Goal: Find specific page/section: Find specific page/section

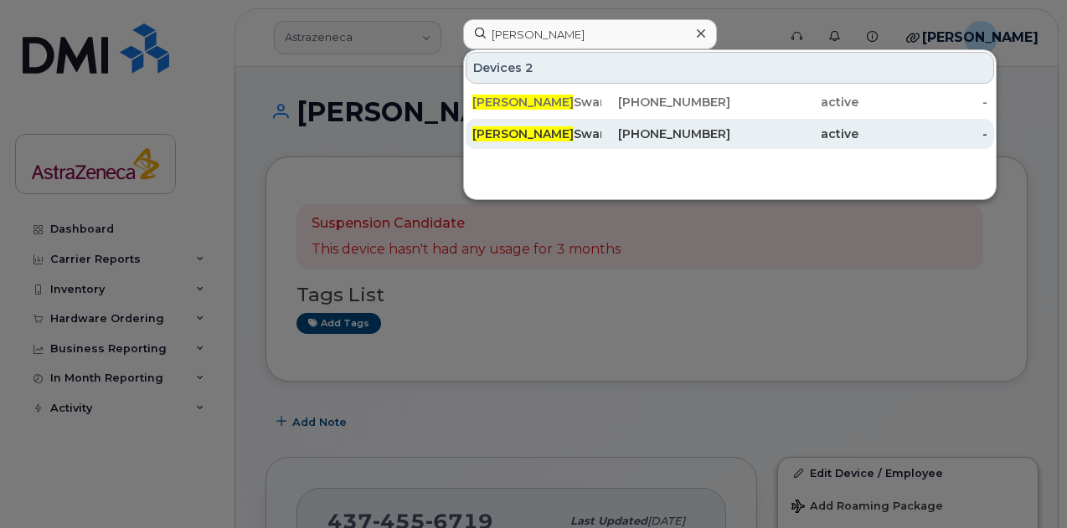
type input "[PERSON_NAME]"
click at [559, 130] on div "Balakumar Swaminathan" at bounding box center [536, 134] width 129 height 17
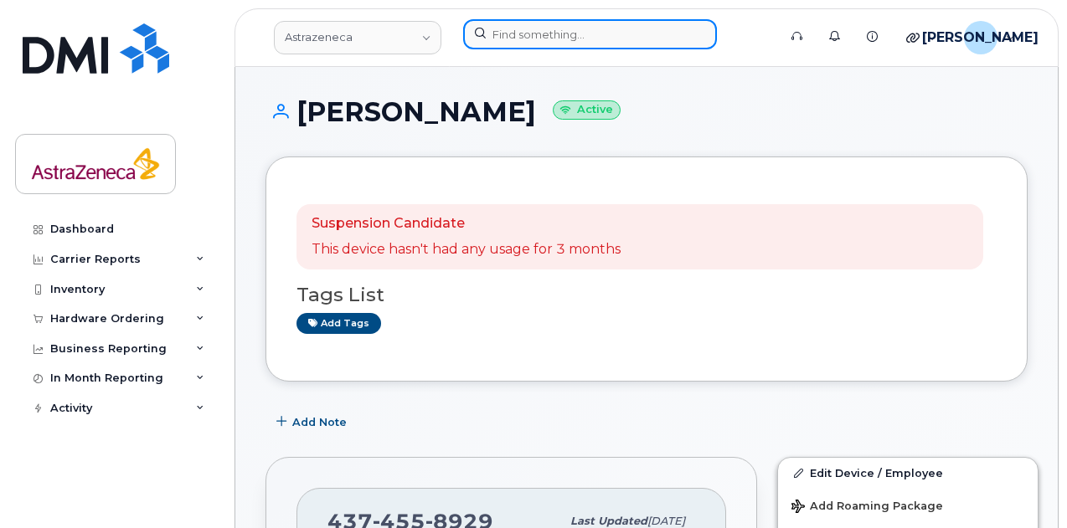
click at [571, 41] on input at bounding box center [590, 34] width 254 height 30
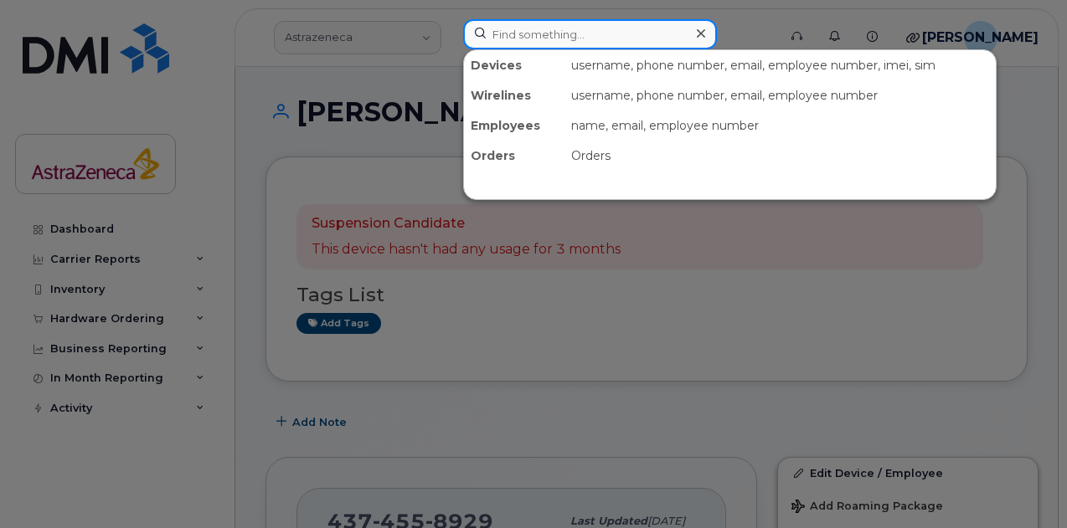
paste input "[PERSON_NAME]"
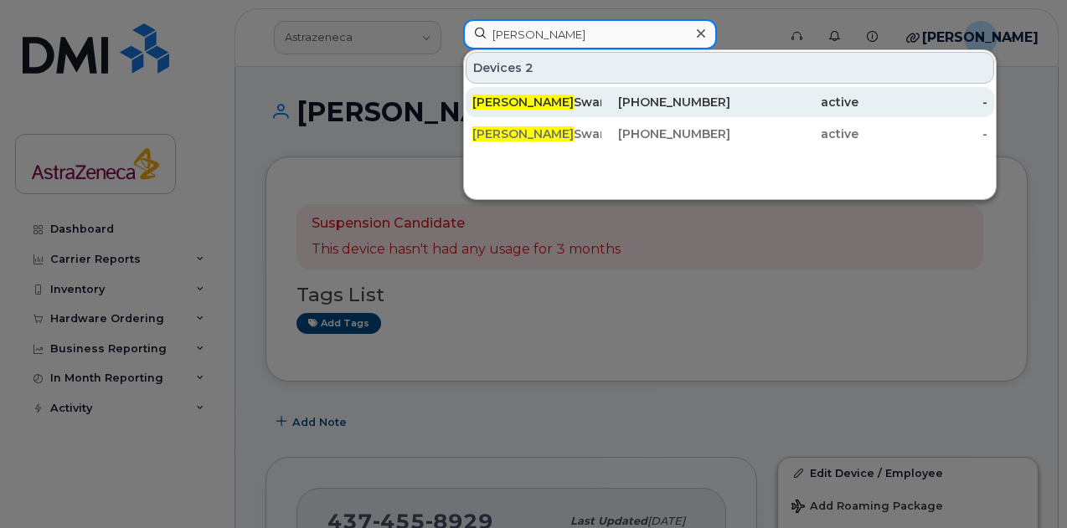
type input "[PERSON_NAME]"
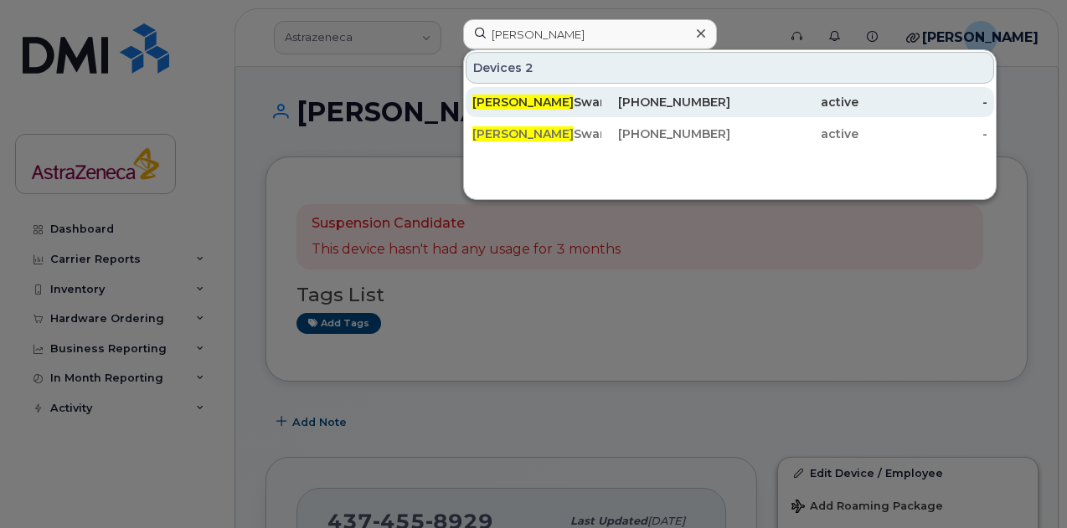
click at [583, 100] on div "[PERSON_NAME]" at bounding box center [536, 102] width 129 height 17
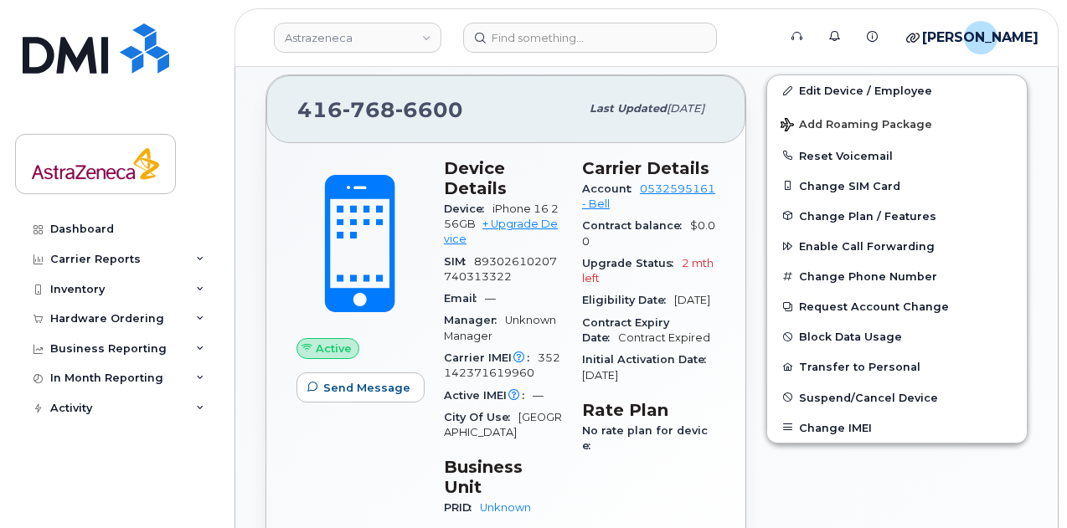
scroll to position [342, 0]
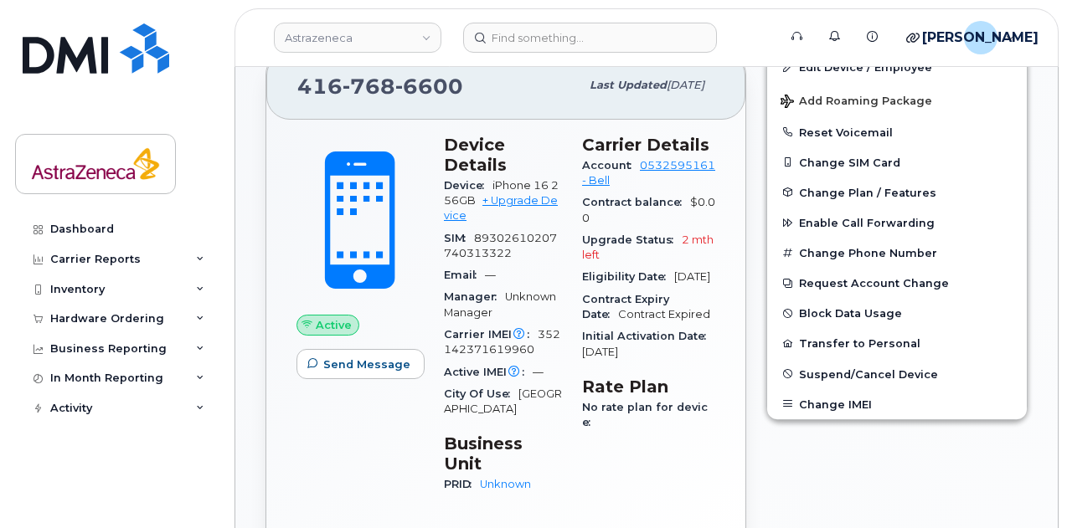
drag, startPoint x: 684, startPoint y: 373, endPoint x: 613, endPoint y: 359, distance: 72.4
click at [613, 359] on div "Initial Activation Date [DATE]" at bounding box center [648, 345] width 133 height 38
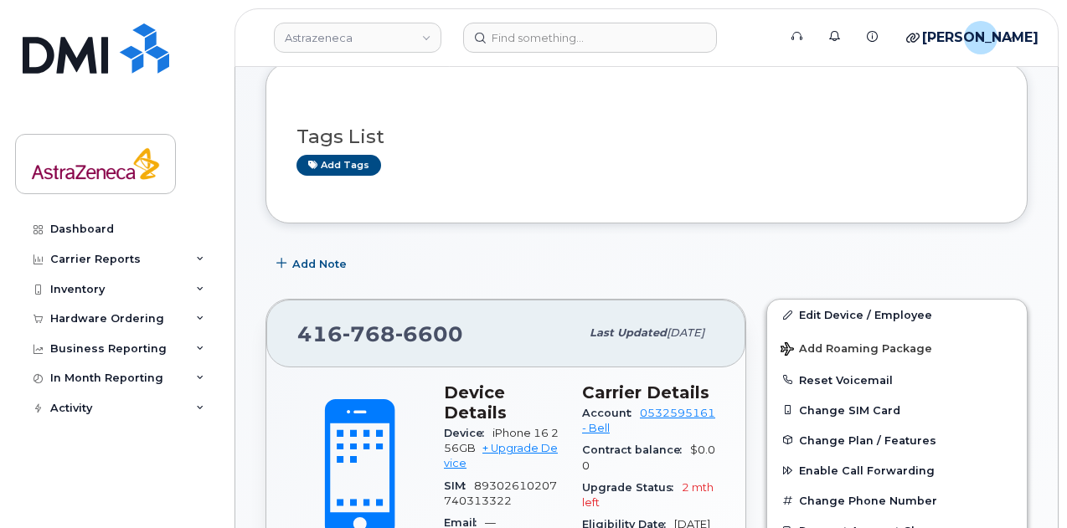
scroll to position [0, 0]
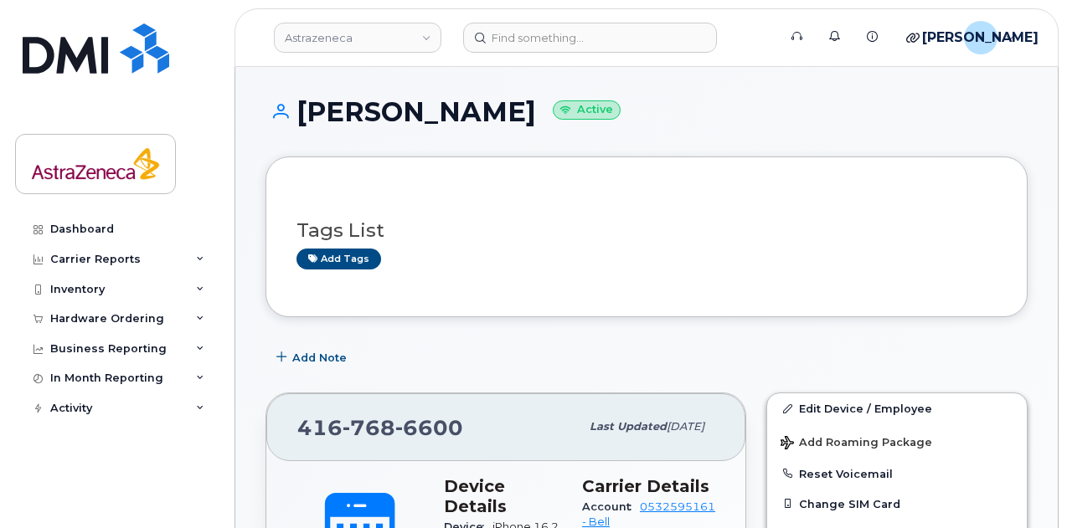
click at [589, 124] on h1 "Balakumar Swaminathan Active" at bounding box center [646, 111] width 762 height 29
click at [590, 120] on h1 "Balakumar Swaminathan Active" at bounding box center [646, 111] width 762 height 29
click at [558, 122] on h1 "Balakumar Swaminathan Active" at bounding box center [646, 111] width 762 height 29
click at [559, 118] on h1 "Balakumar Swaminathan Active" at bounding box center [646, 111] width 762 height 29
click at [556, 113] on h1 "Balakumar Swaminathan Active" at bounding box center [646, 111] width 762 height 29
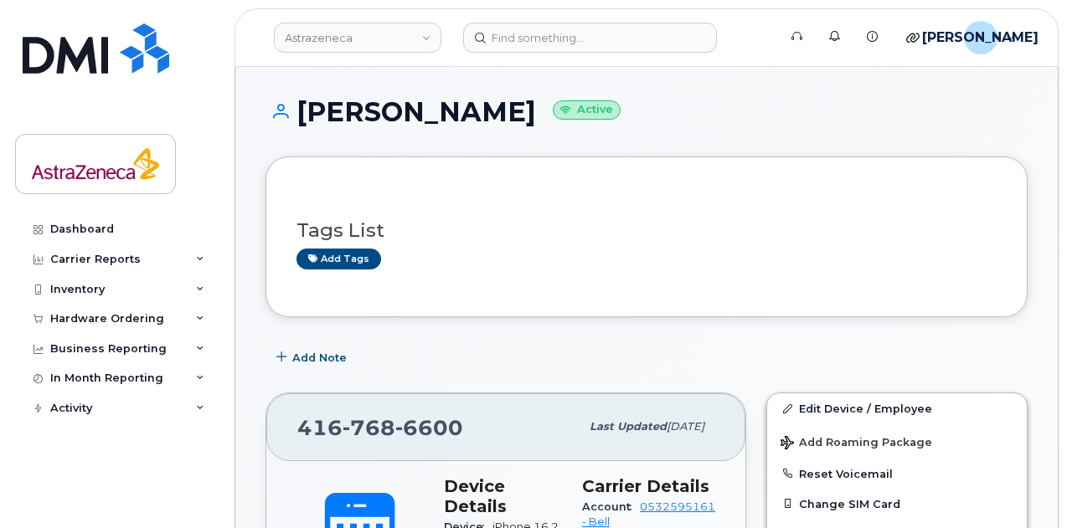
click at [555, 112] on h1 "Balakumar Swaminathan Active" at bounding box center [646, 111] width 762 height 29
drag, startPoint x: 300, startPoint y: 110, endPoint x: 652, endPoint y: 128, distance: 352.2
click at [652, 128] on div "Balakumar Swaminathan Active" at bounding box center [646, 126] width 762 height 59
click at [631, 116] on h1 "Balakumar Swaminathan Active" at bounding box center [646, 111] width 762 height 29
drag, startPoint x: 448, startPoint y: 116, endPoint x: 642, endPoint y: 121, distance: 194.4
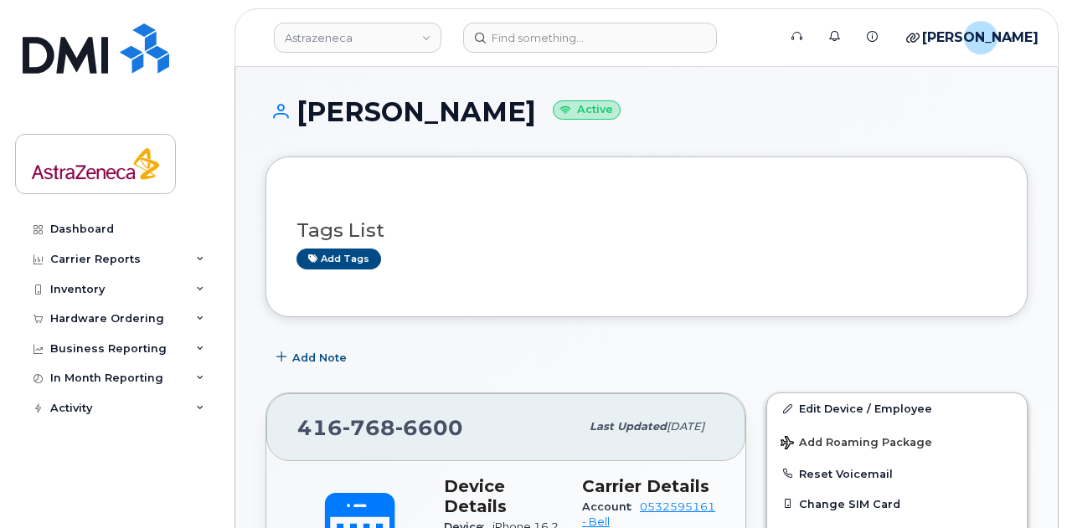
click at [642, 121] on h1 "Balakumar Swaminathan Active" at bounding box center [646, 111] width 762 height 29
drag, startPoint x: 460, startPoint y: 116, endPoint x: 645, endPoint y: 118, distance: 185.1
click at [645, 118] on h1 "Balakumar Swaminathan Active" at bounding box center [646, 111] width 762 height 29
click at [539, 116] on h1 "Balakumar Swaminathan Active" at bounding box center [646, 111] width 762 height 29
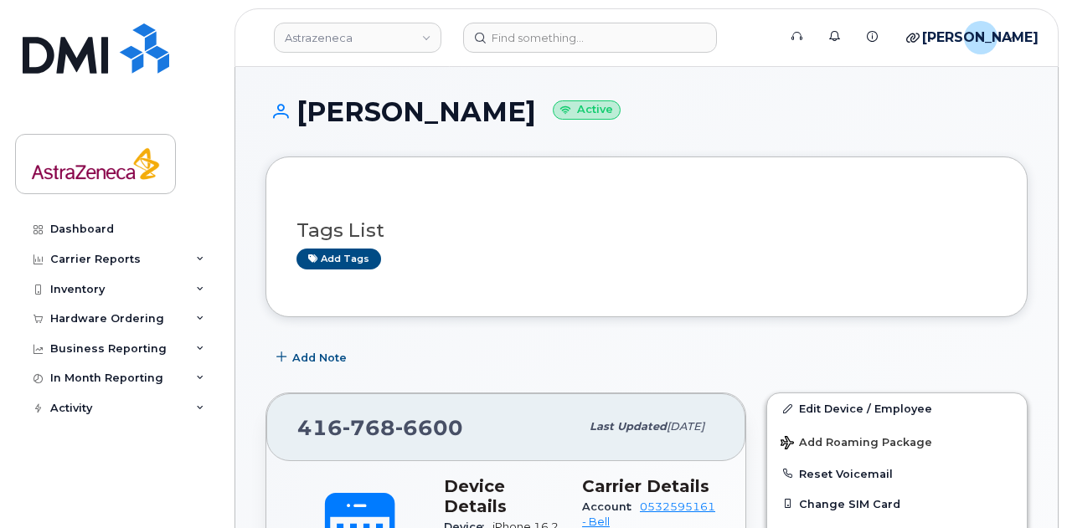
click at [538, 118] on h1 "Balakumar Swaminathan Active" at bounding box center [646, 111] width 762 height 29
click at [437, 119] on h1 "Balakumar Swaminathan Active" at bounding box center [646, 111] width 762 height 29
click at [437, 118] on h1 "Balakumar Swaminathan Active" at bounding box center [646, 111] width 762 height 29
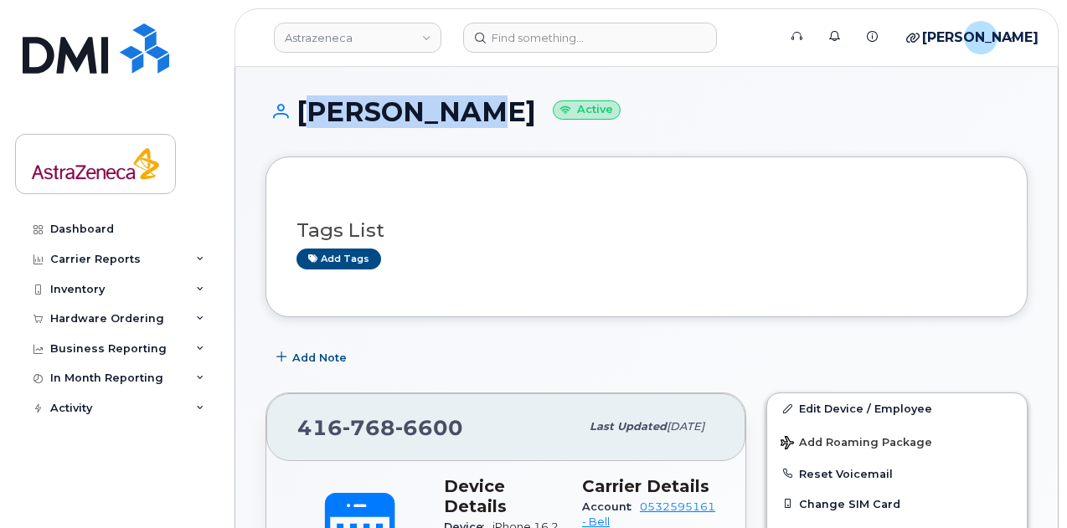
click at [437, 117] on h1 "Balakumar Swaminathan Active" at bounding box center [646, 111] width 762 height 29
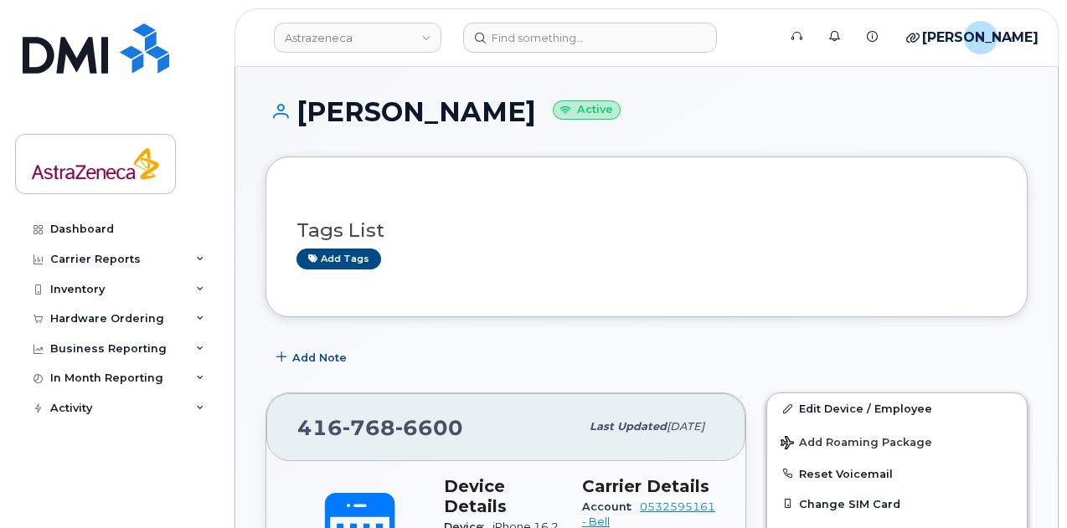
click at [600, 124] on h1 "Balakumar Swaminathan Active" at bounding box center [646, 111] width 762 height 29
drag, startPoint x: 651, startPoint y: 121, endPoint x: 296, endPoint y: 90, distance: 355.6
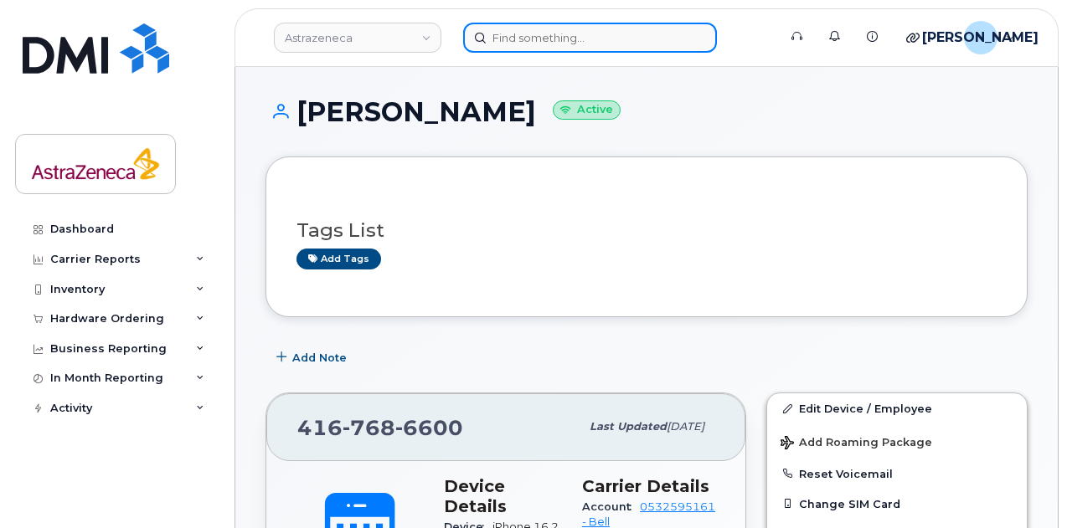
click at [556, 36] on input at bounding box center [590, 38] width 254 height 30
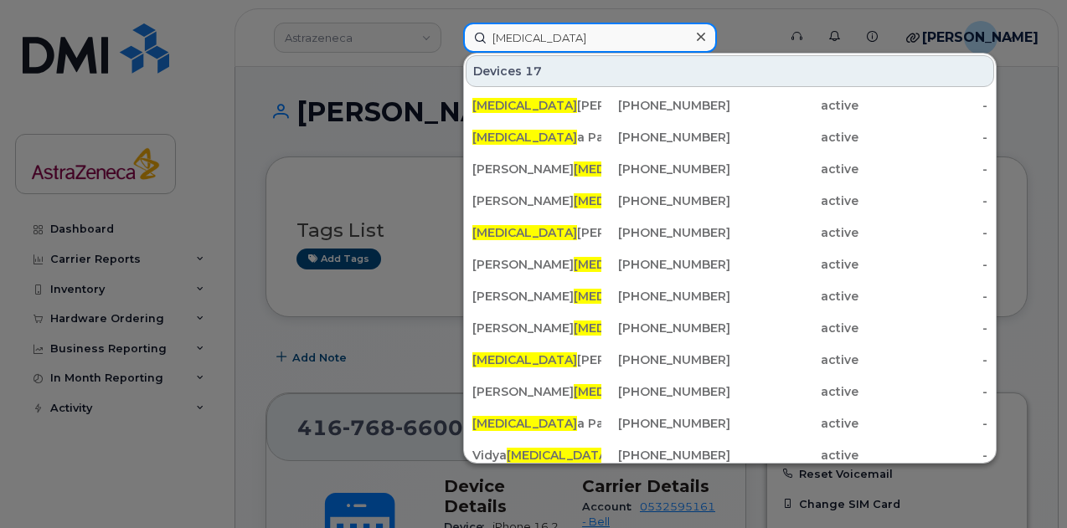
drag, startPoint x: 554, startPoint y: 43, endPoint x: 380, endPoint y: 42, distance: 174.2
click at [450, 42] on div "bal Devices 17 Bal dwin Mak 416-779-8187 active - Bal a Pavananthan 604-787-329…" at bounding box center [615, 38] width 330 height 30
paste input "[PERSON_NAME]"
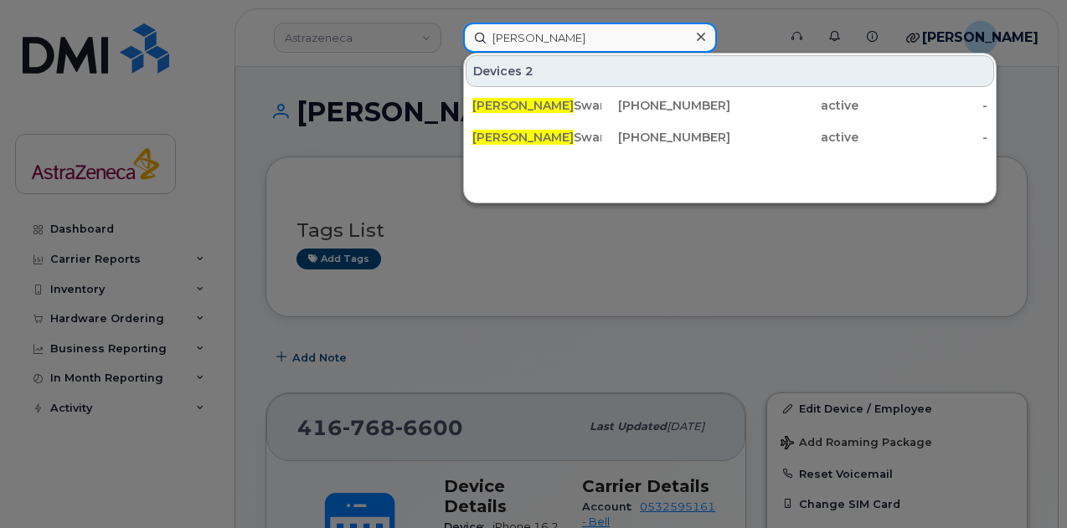
click at [610, 36] on input "[PERSON_NAME]" at bounding box center [590, 38] width 254 height 30
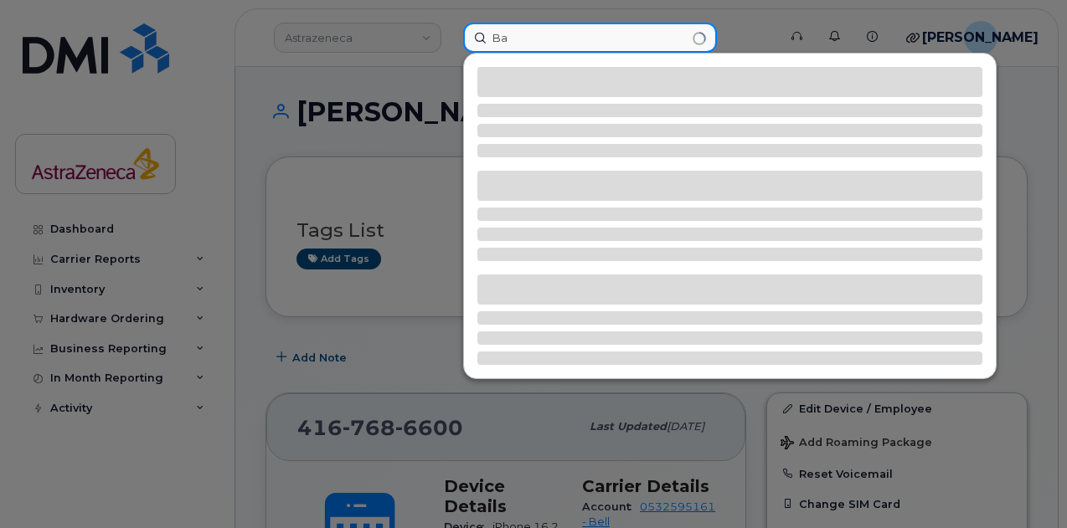
type input "B"
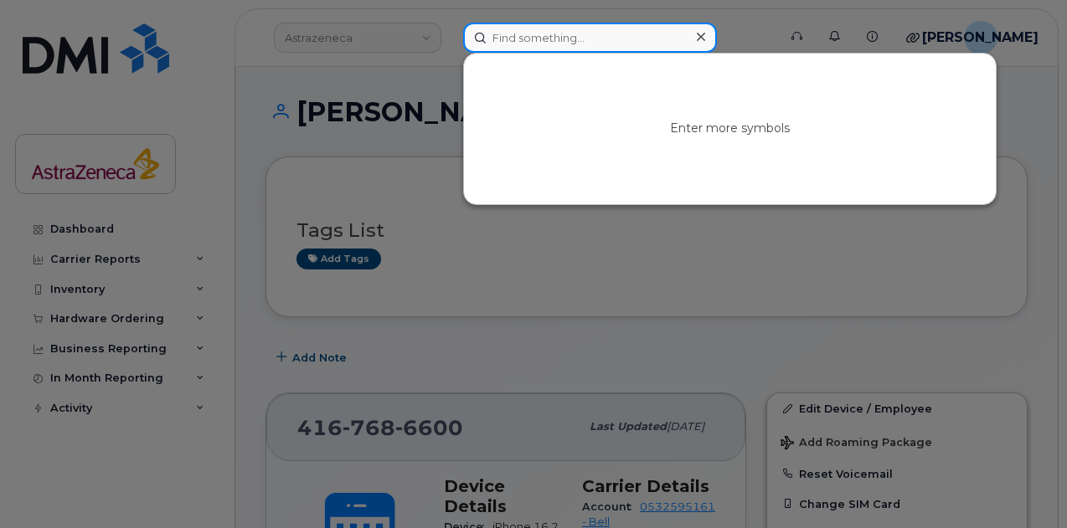
click at [559, 41] on input at bounding box center [590, 38] width 254 height 30
paste input "Sabrina"
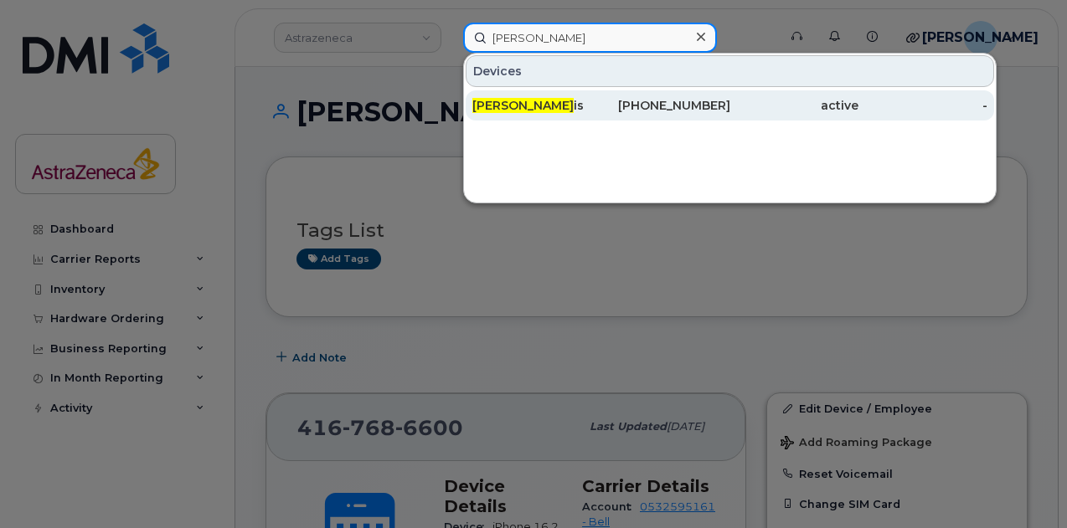
type input "Sabrina morr"
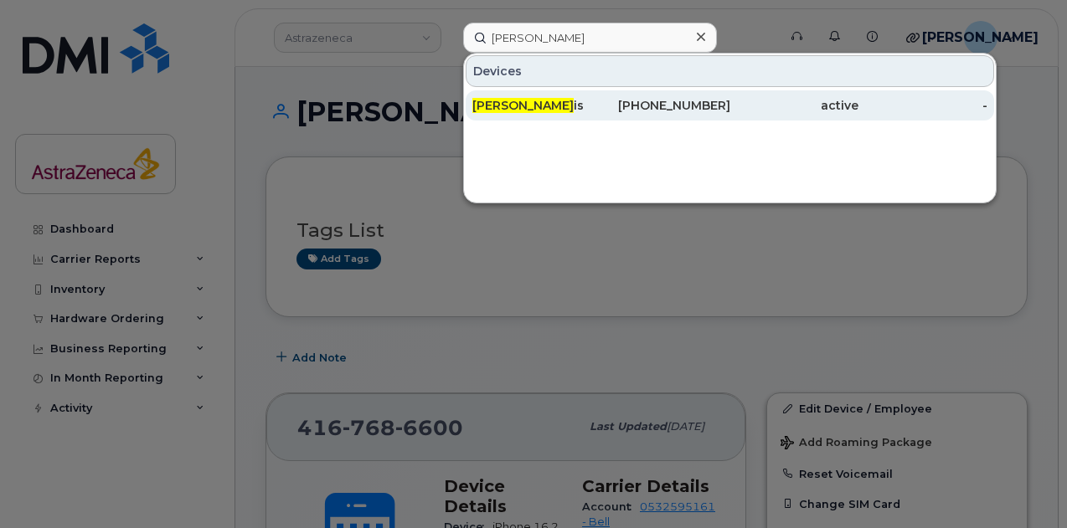
click at [563, 103] on div "Sabrina Morr is" at bounding box center [536, 105] width 129 height 17
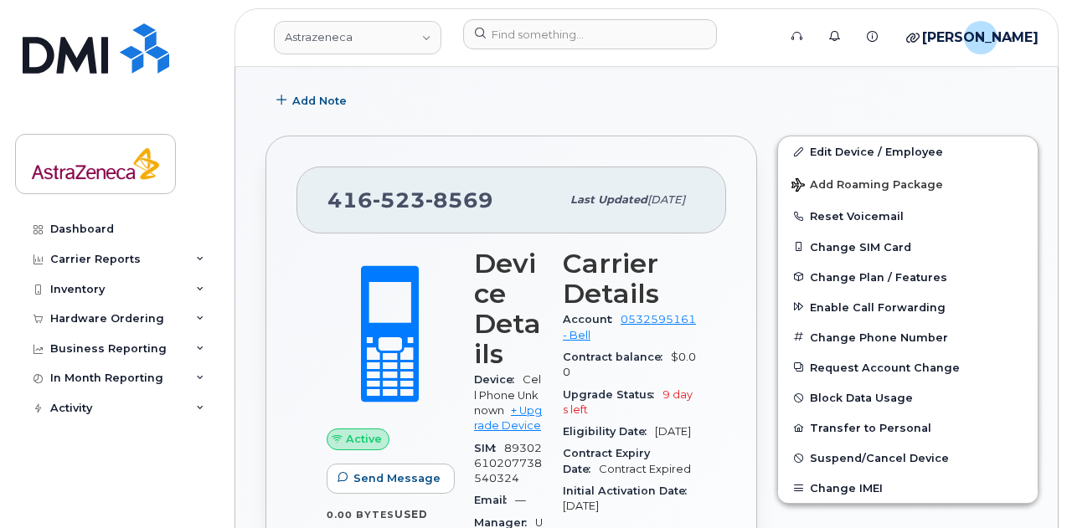
scroll to position [322, 0]
drag, startPoint x: 485, startPoint y: 204, endPoint x: 301, endPoint y: 187, distance: 185.0
click at [301, 187] on div "416 523 8569 Last updated Jul 18, 2025" at bounding box center [511, 199] width 430 height 67
copy span "416 523 8569"
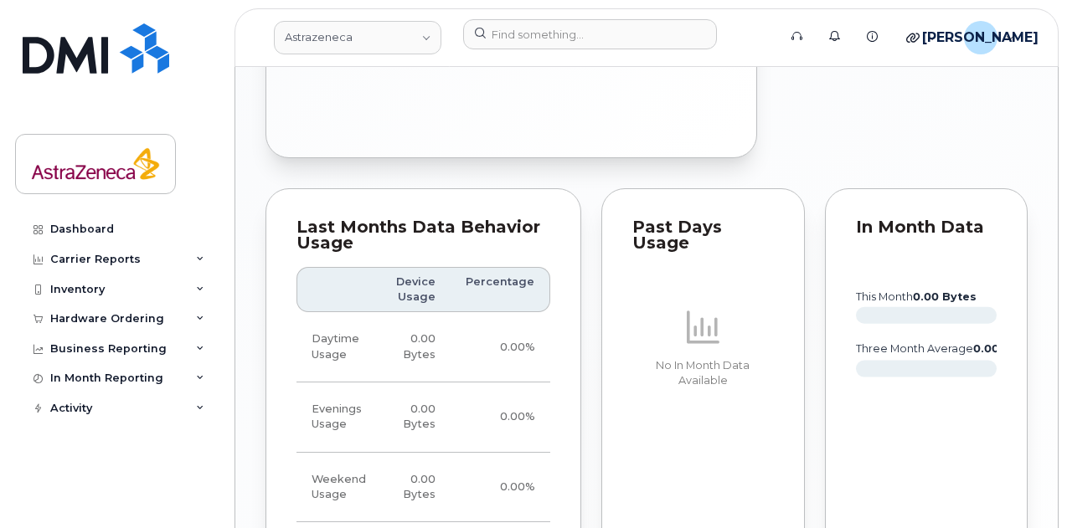
scroll to position [1147, 0]
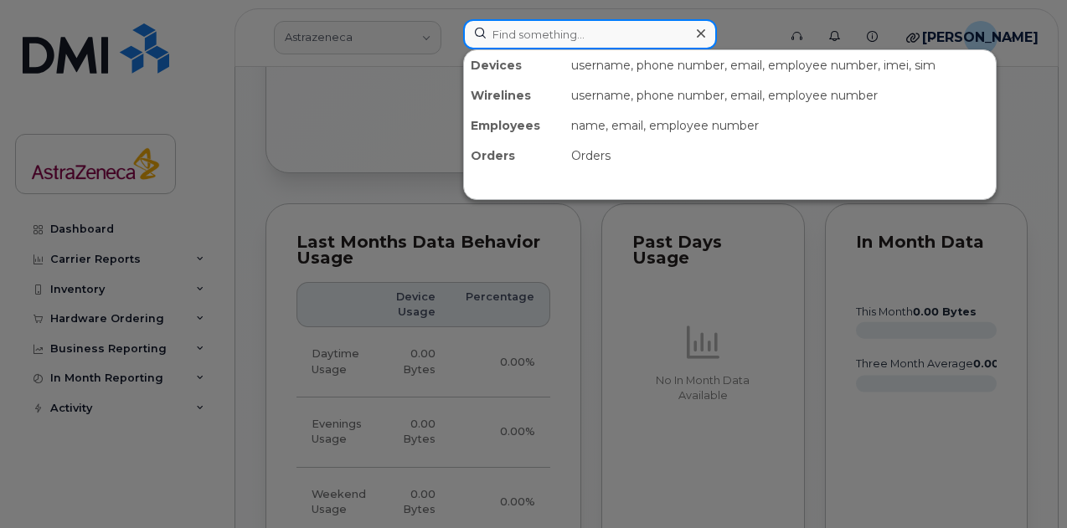
click at [543, 48] on input at bounding box center [590, 34] width 254 height 30
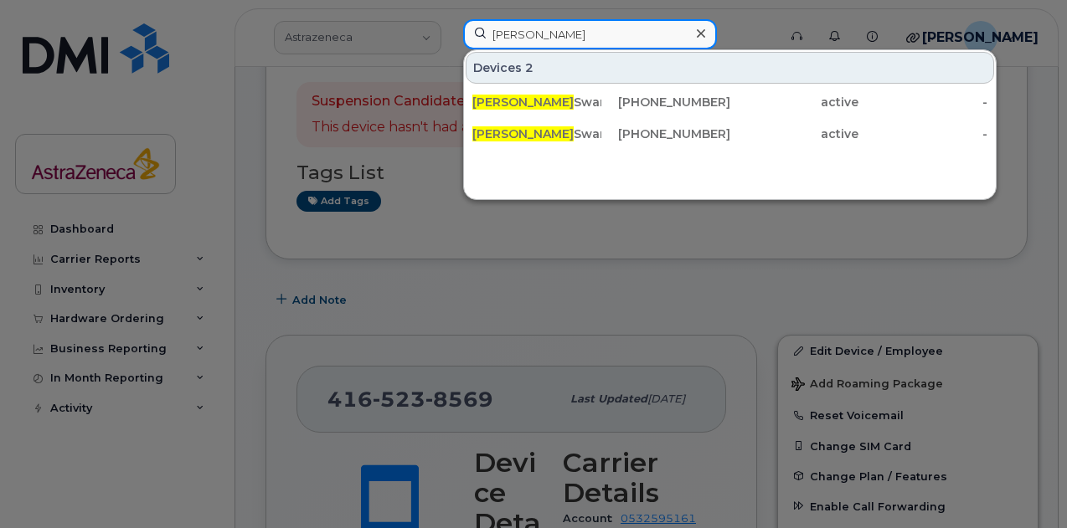
scroll to position [167, 0]
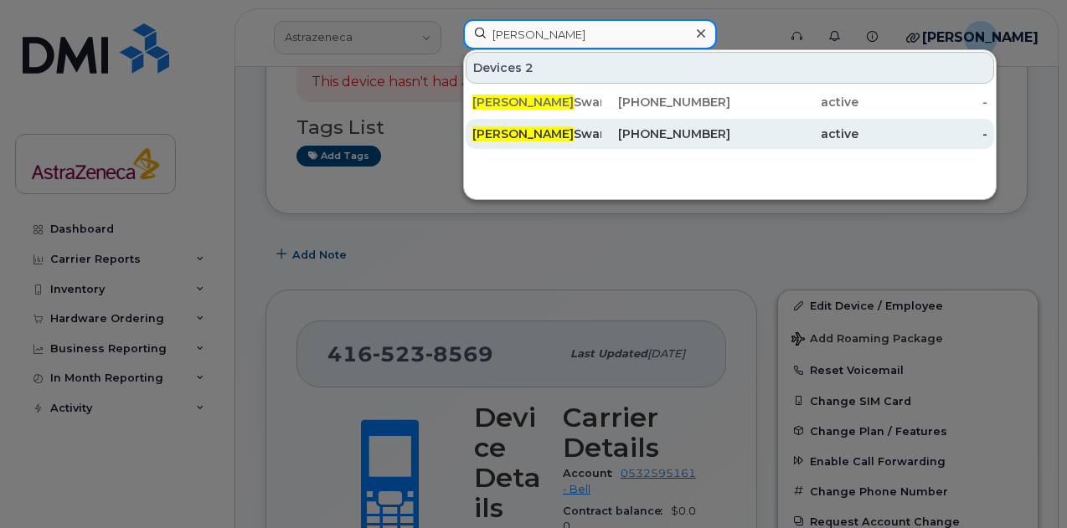
type input "balakumar"
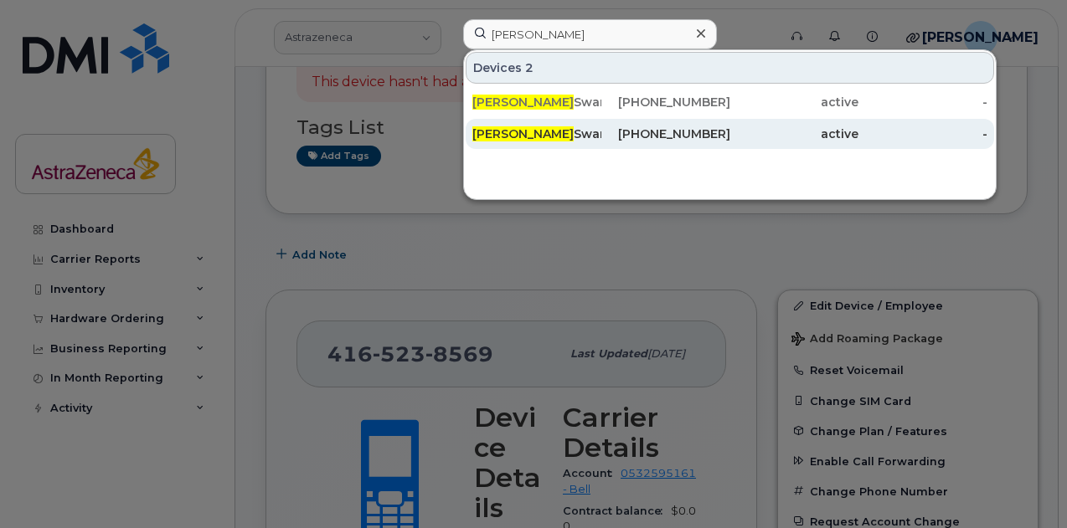
click at [595, 131] on div "[PERSON_NAME]" at bounding box center [536, 134] width 129 height 17
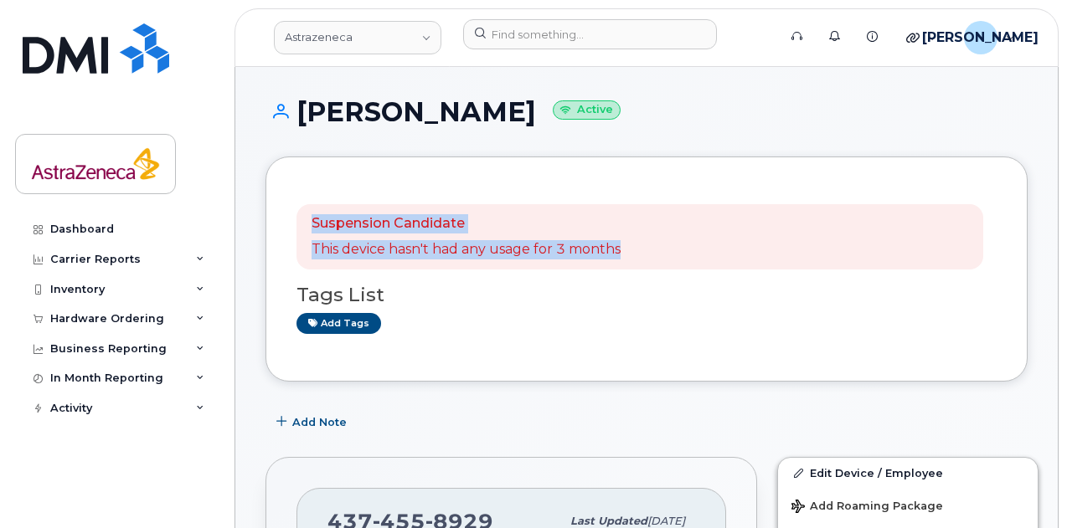
drag, startPoint x: 648, startPoint y: 236, endPoint x: 302, endPoint y: 201, distance: 347.7
click at [303, 201] on div "Suspension Candidate This device hasn't had any usage for 3 months Tags List Ad…" at bounding box center [646, 269] width 700 height 163
click at [553, 234] on div "Suspension Candidate This device hasn't had any usage for 3 months" at bounding box center [466, 236] width 309 height 45
